Goal: Task Accomplishment & Management: Manage account settings

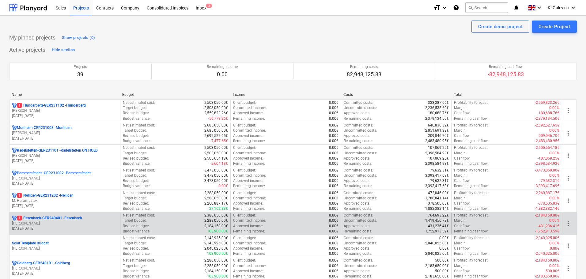
click at [49, 222] on p "L. Andres" at bounding box center [65, 223] width 106 height 5
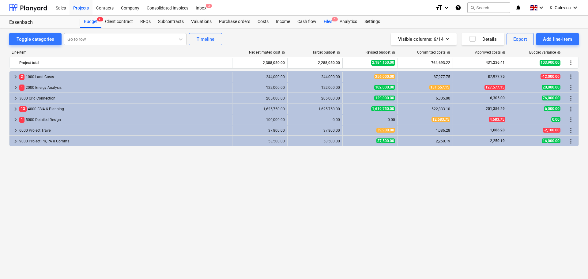
click at [324, 22] on div "Files 1" at bounding box center [328, 22] width 16 height 12
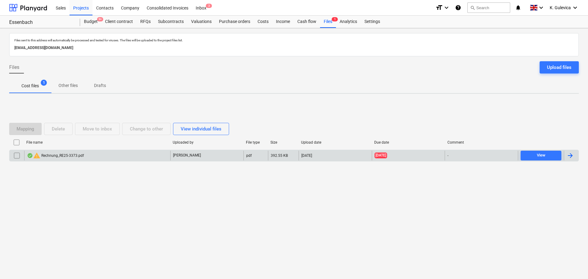
click at [56, 156] on div "warning Rechnung_RE25-3373.pdf" at bounding box center [55, 155] width 57 height 7
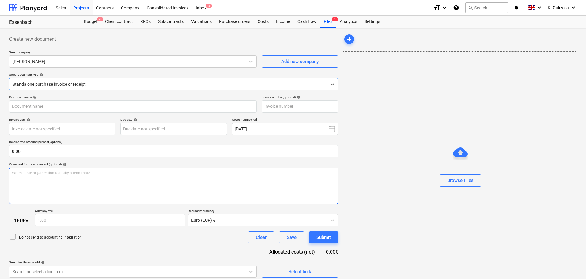
type input "RE25-3373"
type input "[DATE]"
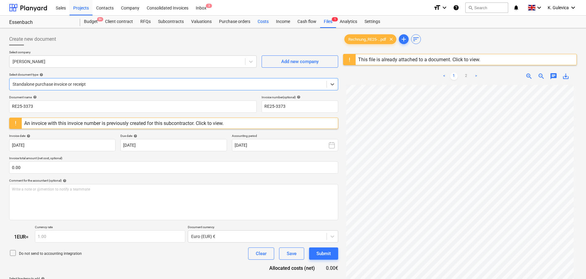
click at [261, 21] on div "Costs" at bounding box center [263, 22] width 18 height 12
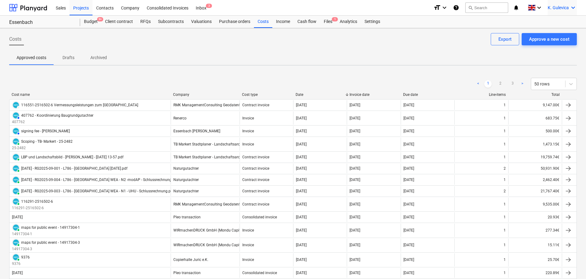
click at [559, 9] on span "K. Gulevica" at bounding box center [558, 7] width 21 height 5
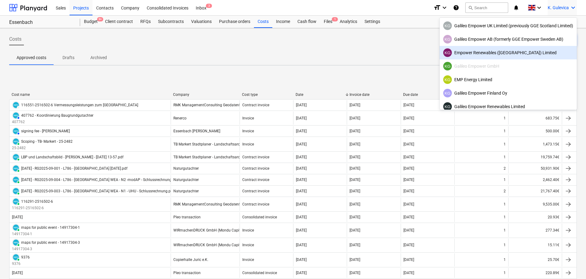
click at [479, 52] on div "KG Empower Renewables (Ireland) Limited" at bounding box center [508, 52] width 130 height 9
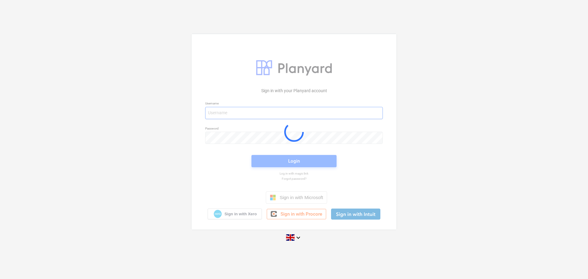
type input "kg+2@empower-re.ie"
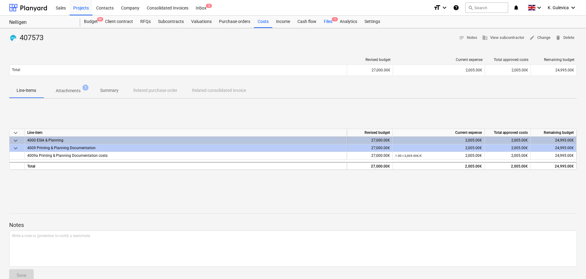
click at [331, 22] on div "Files 1" at bounding box center [328, 22] width 16 height 12
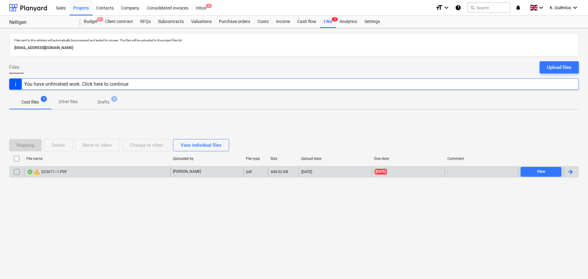
click at [109, 172] on div "warning D25017~1.PDF" at bounding box center [97, 172] width 146 height 10
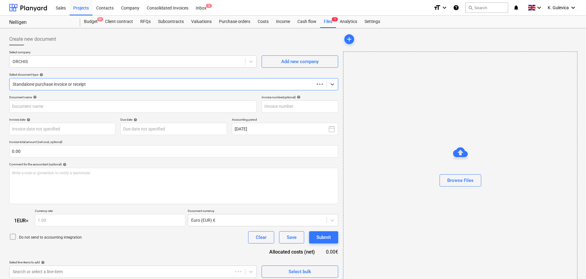
type input "DE323281164"
type input "[DATE]"
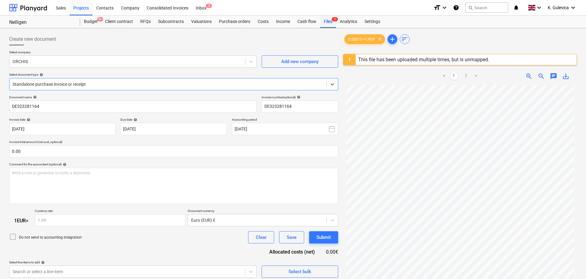
click at [326, 21] on div "Files 1" at bounding box center [328, 22] width 16 height 12
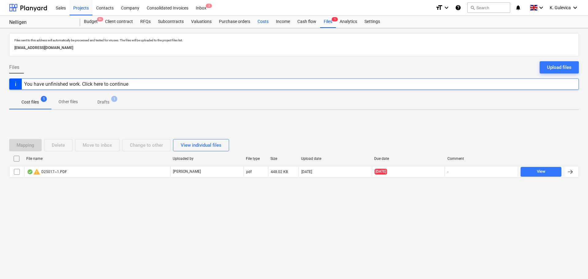
click at [268, 22] on div "Costs" at bounding box center [263, 22] width 18 height 12
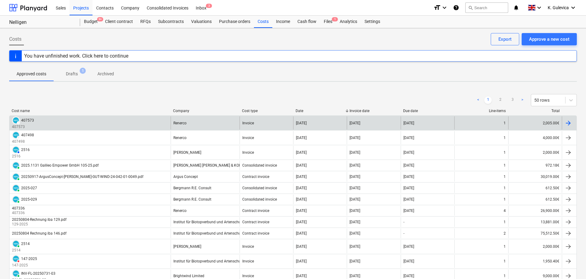
click at [54, 124] on div "DRAFT 407573 407573" at bounding box center [89, 122] width 161 height 13
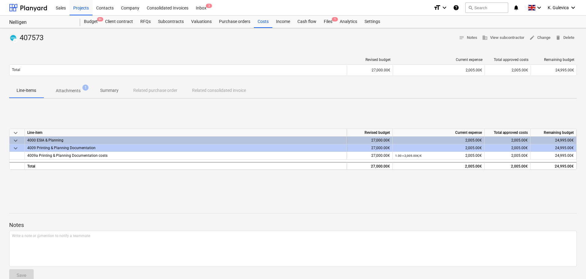
click at [110, 90] on p "Summary" at bounding box center [109, 90] width 18 height 6
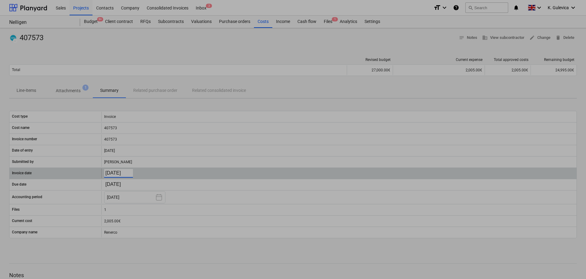
click at [119, 174] on body "Sales Projects Contacts Company Consolidated Invoices Inbox 3 format_size keybo…" at bounding box center [293, 139] width 586 height 279
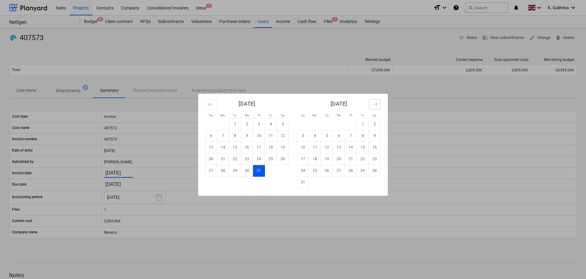
click at [372, 104] on icon "Move forward to switch to the next month." at bounding box center [375, 104] width 6 height 6
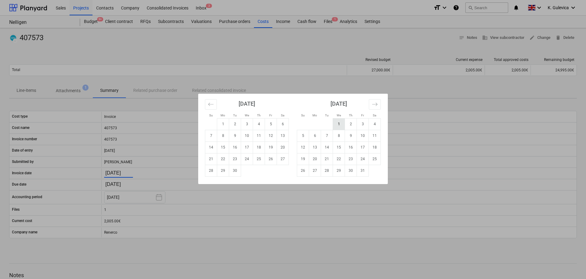
click at [339, 123] on td "1" at bounding box center [339, 124] width 12 height 12
type input "[DATE]"
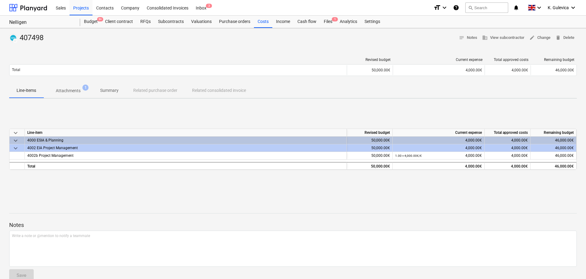
click at [105, 92] on p "Summary" at bounding box center [109, 90] width 18 height 6
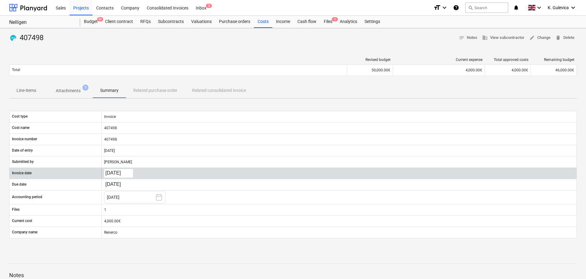
click at [117, 172] on body "Sales Projects Contacts Company Consolidated Invoices Inbox 3 format_size keybo…" at bounding box center [293, 139] width 586 height 279
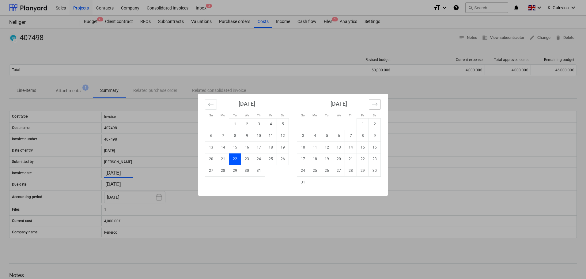
click at [376, 104] on icon "Move forward to switch to the next month." at bounding box center [374, 104] width 5 height 3
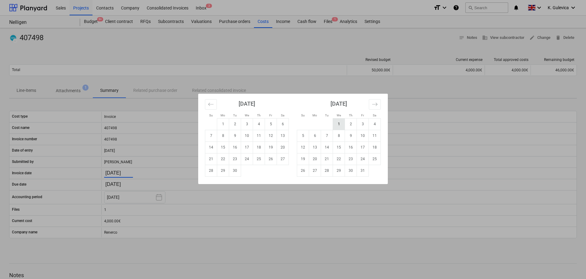
click at [336, 124] on td "1" at bounding box center [339, 124] width 12 height 12
type input "[DATE]"
